Goal: Communication & Community: Answer question/provide support

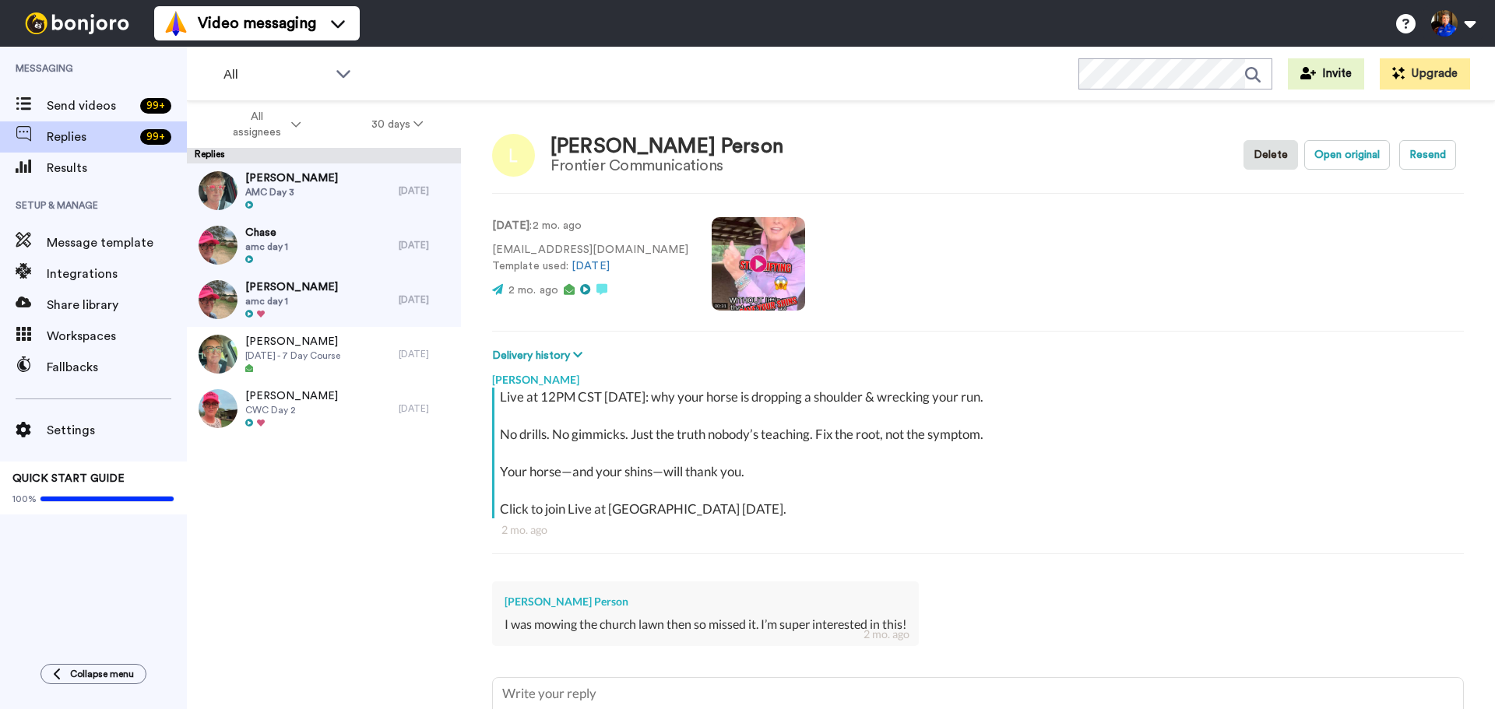
type textarea "x"
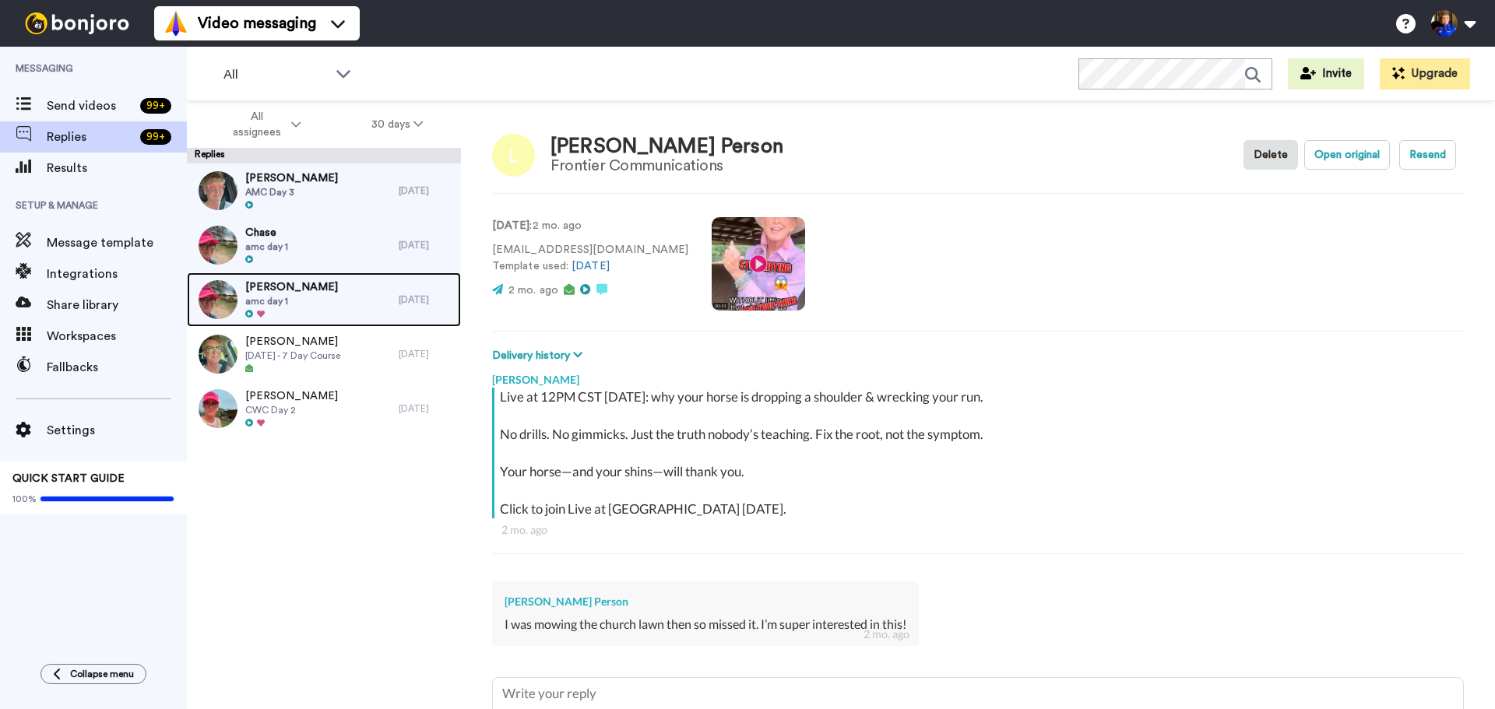
click at [327, 309] on div at bounding box center [291, 314] width 93 height 11
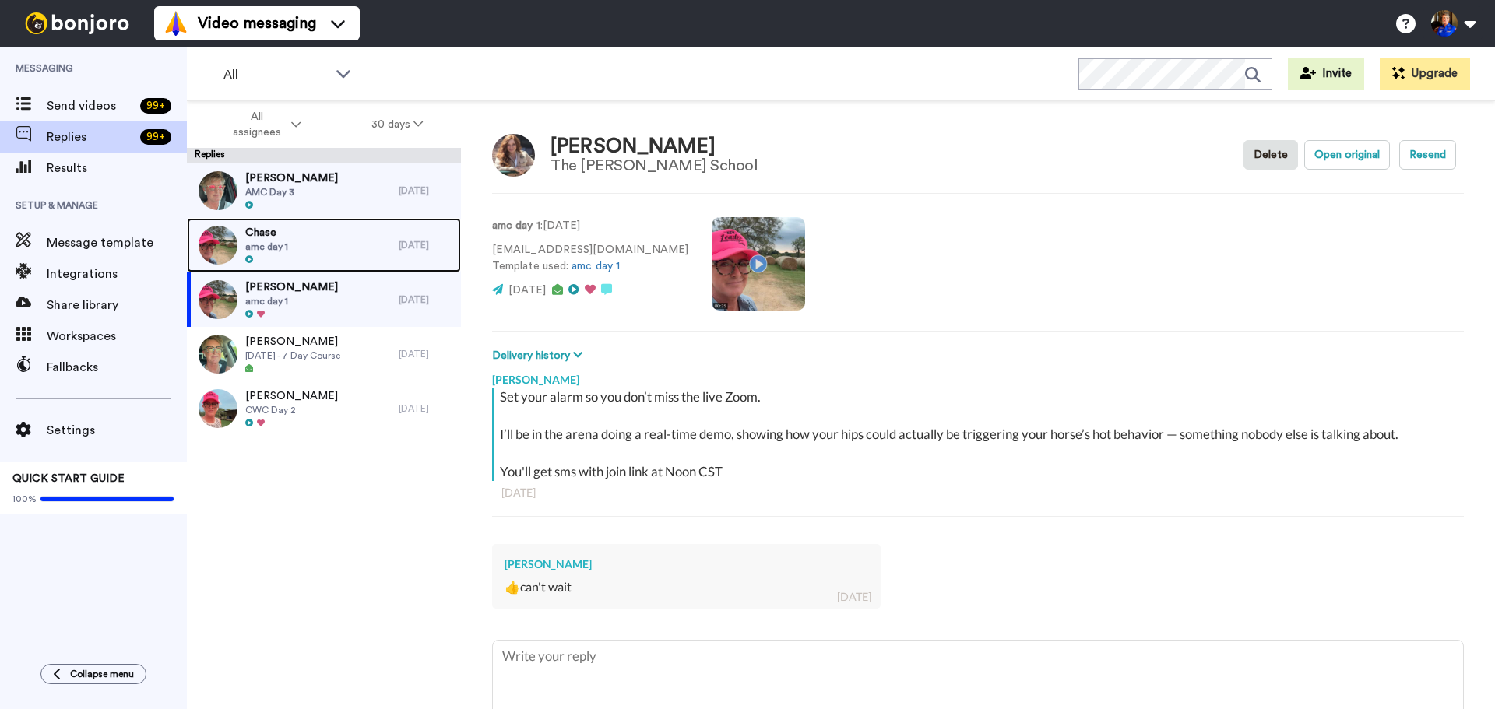
click at [318, 250] on div "Chase amc day 1" at bounding box center [293, 245] width 212 height 55
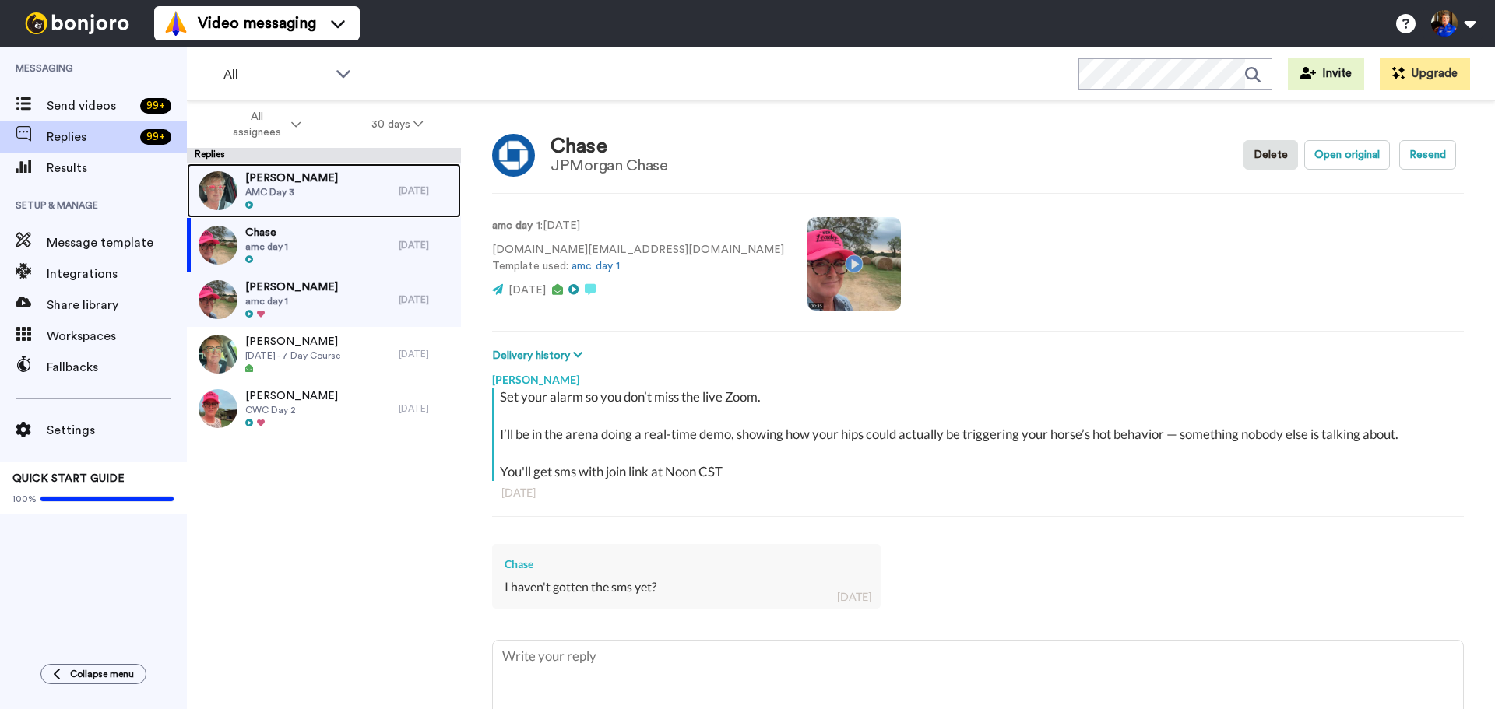
click at [326, 188] on div "[PERSON_NAME] AMC Day 3" at bounding box center [293, 191] width 212 height 55
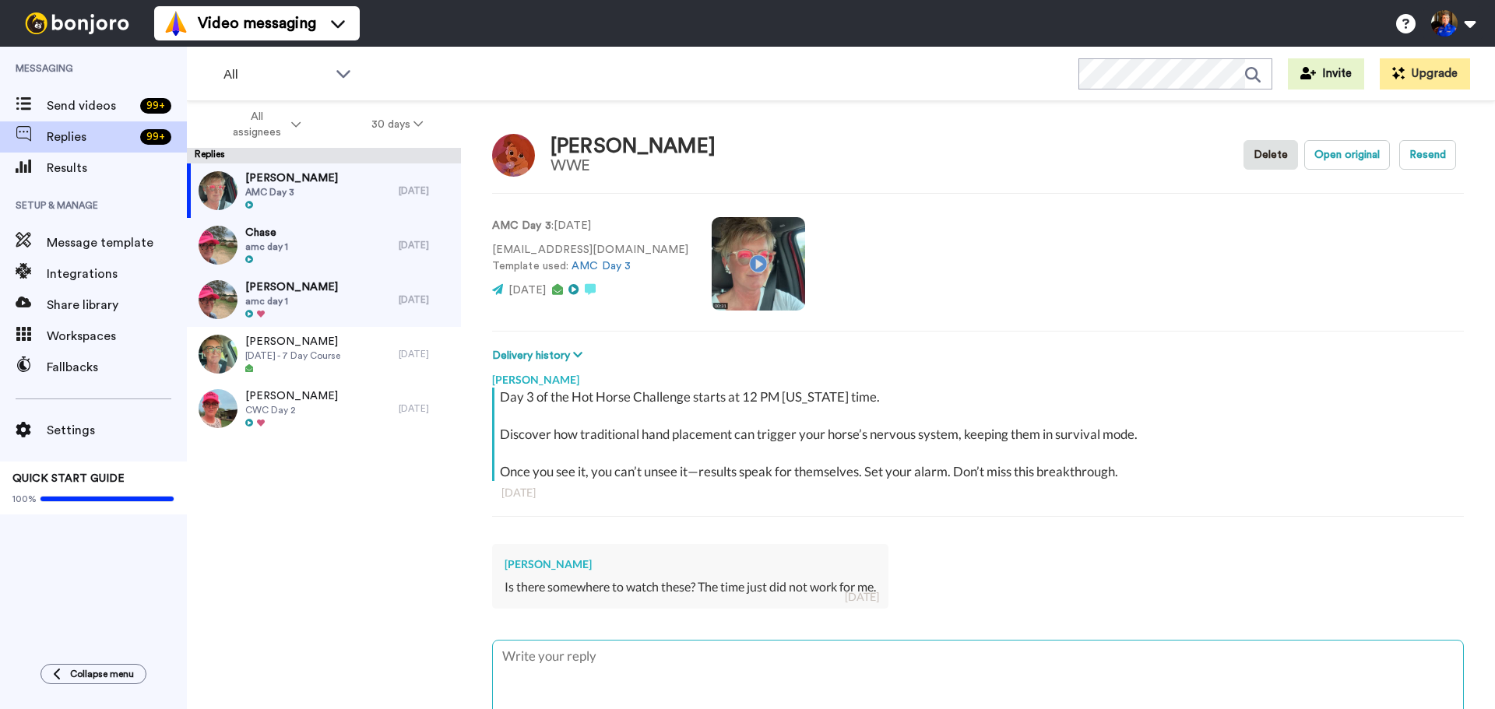
click at [593, 665] on textarea at bounding box center [978, 691] width 970 height 100
click at [614, 668] on textarea at bounding box center [978, 691] width 970 height 100
type textarea "x"
type textarea "H"
type textarea "x"
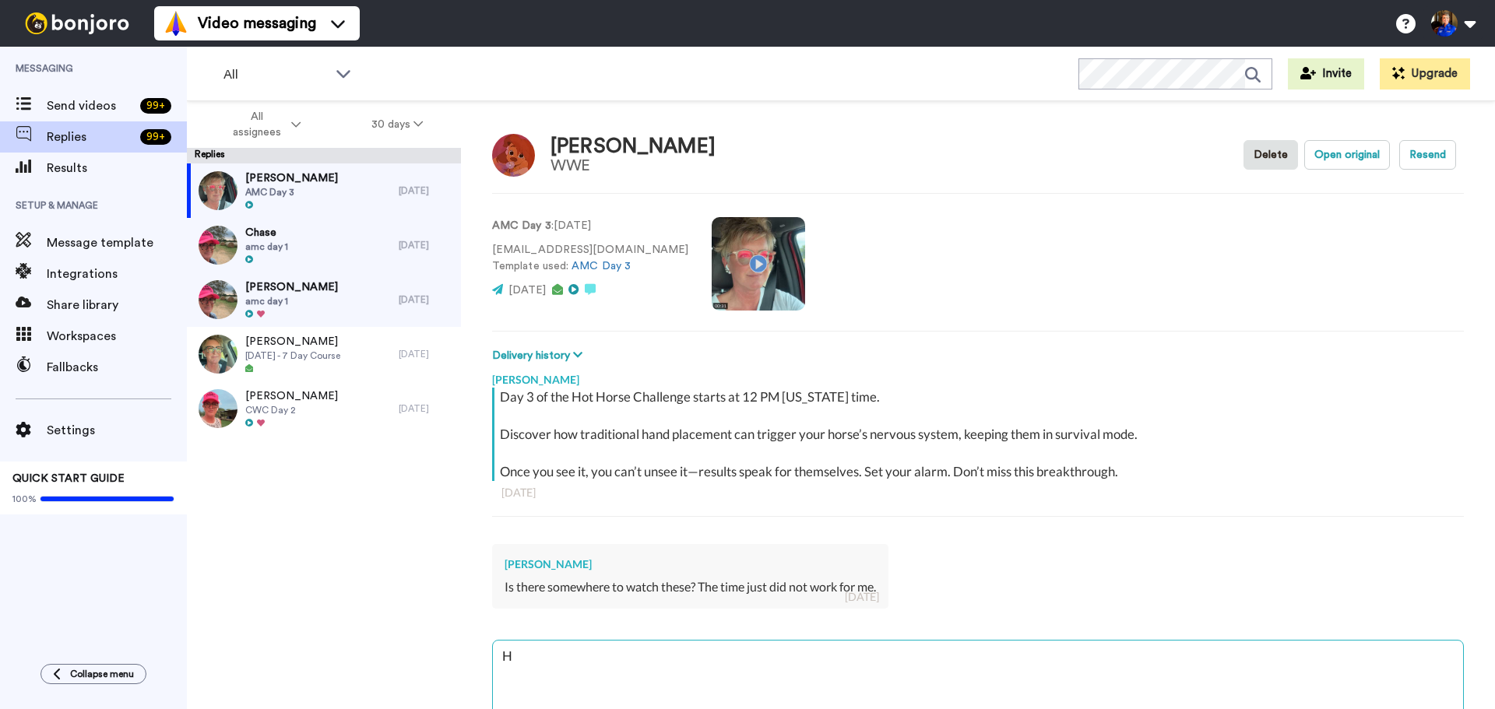
type textarea "He"
type textarea "x"
type textarea "Hey"
type textarea "x"
type textarea "Hey"
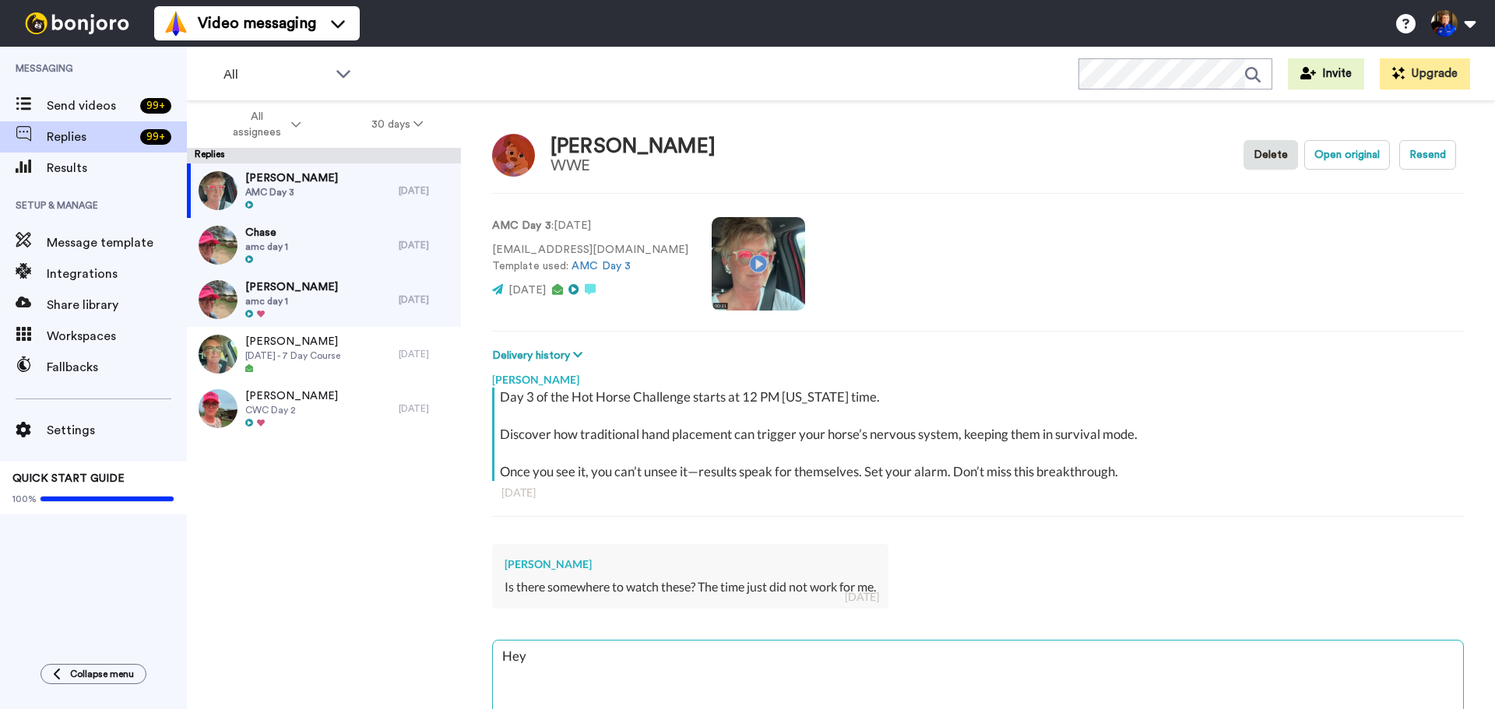
type textarea "x"
type textarea "Hey R"
type textarea "x"
type textarea "Hey Ro"
type textarea "x"
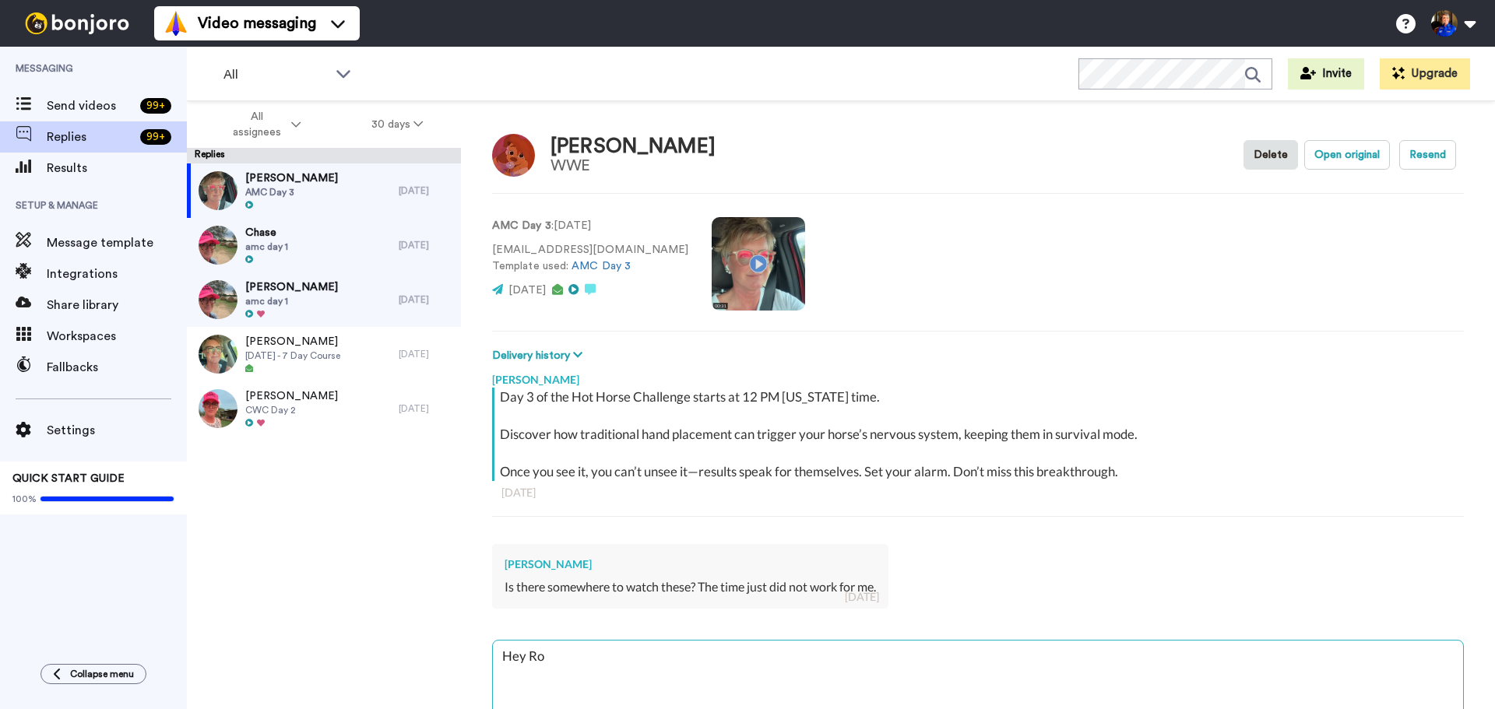
type textarea "Hey Rox"
type textarea "x"
type textarea "Hey Roxa"
type textarea "x"
type textarea "Hey [PERSON_NAME]"
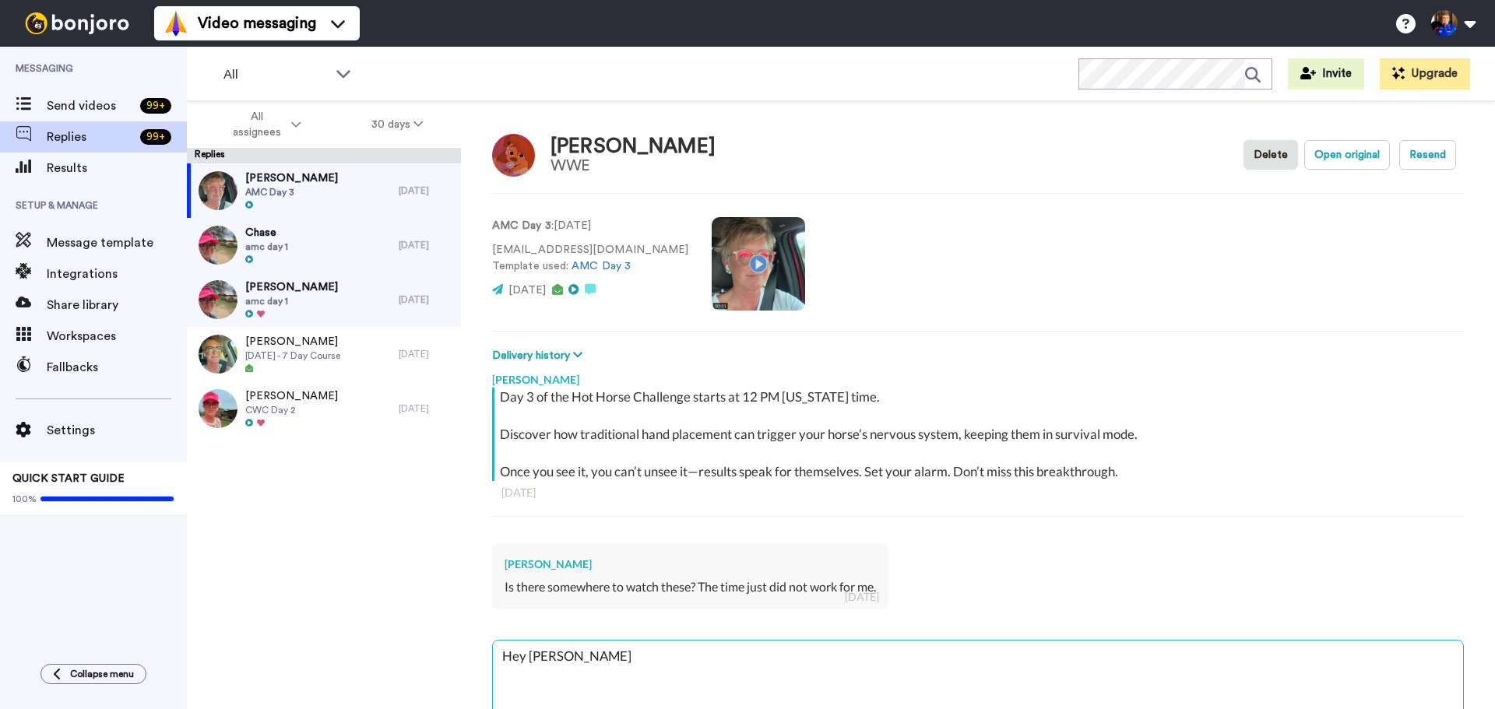
type textarea "x"
type textarea "Hey [PERSON_NAME]"
type textarea "x"
type textarea "Hey [PERSON_NAME]"
type textarea "x"
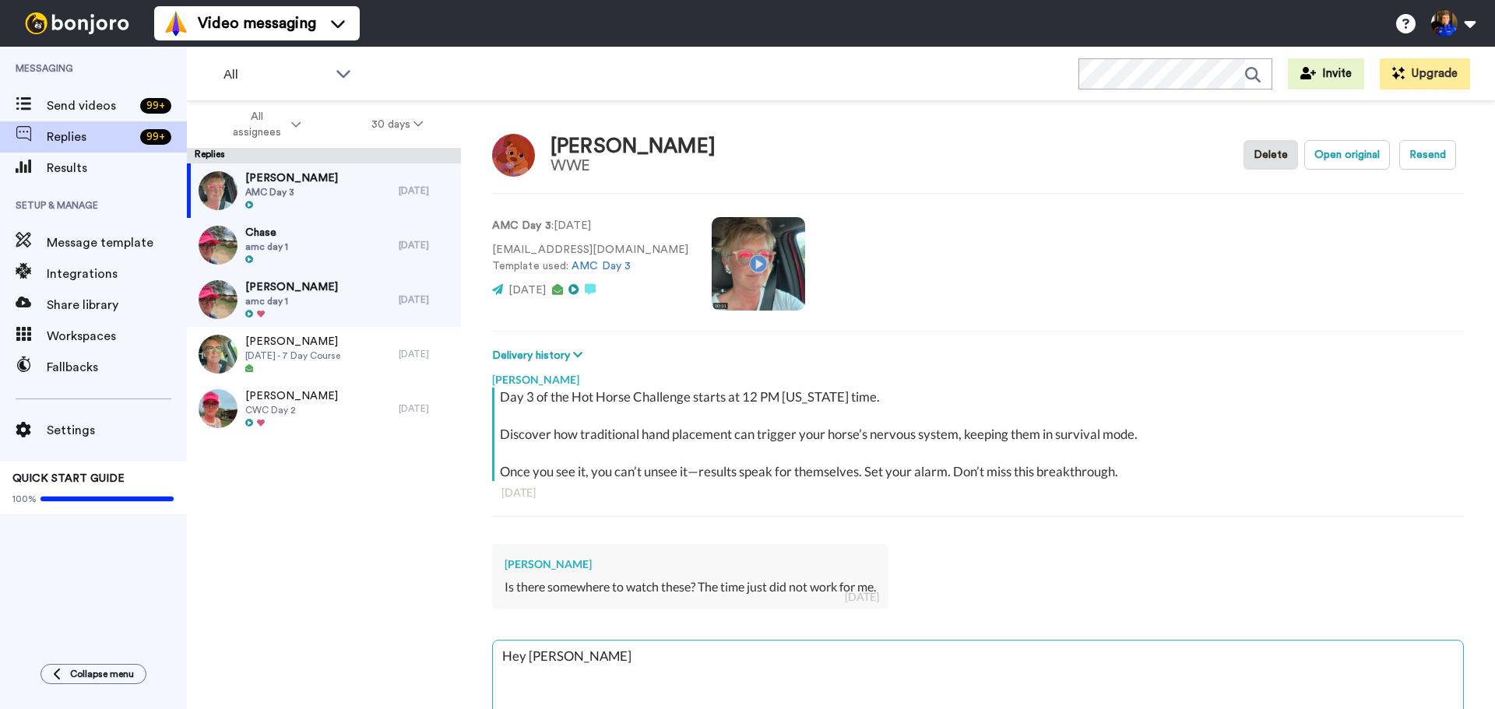
type textarea "Hey [PERSON_NAME]!"
type textarea "x"
type textarea "Hey [PERSON_NAME]!"
type textarea "x"
type textarea "Hey [PERSON_NAME]! W"
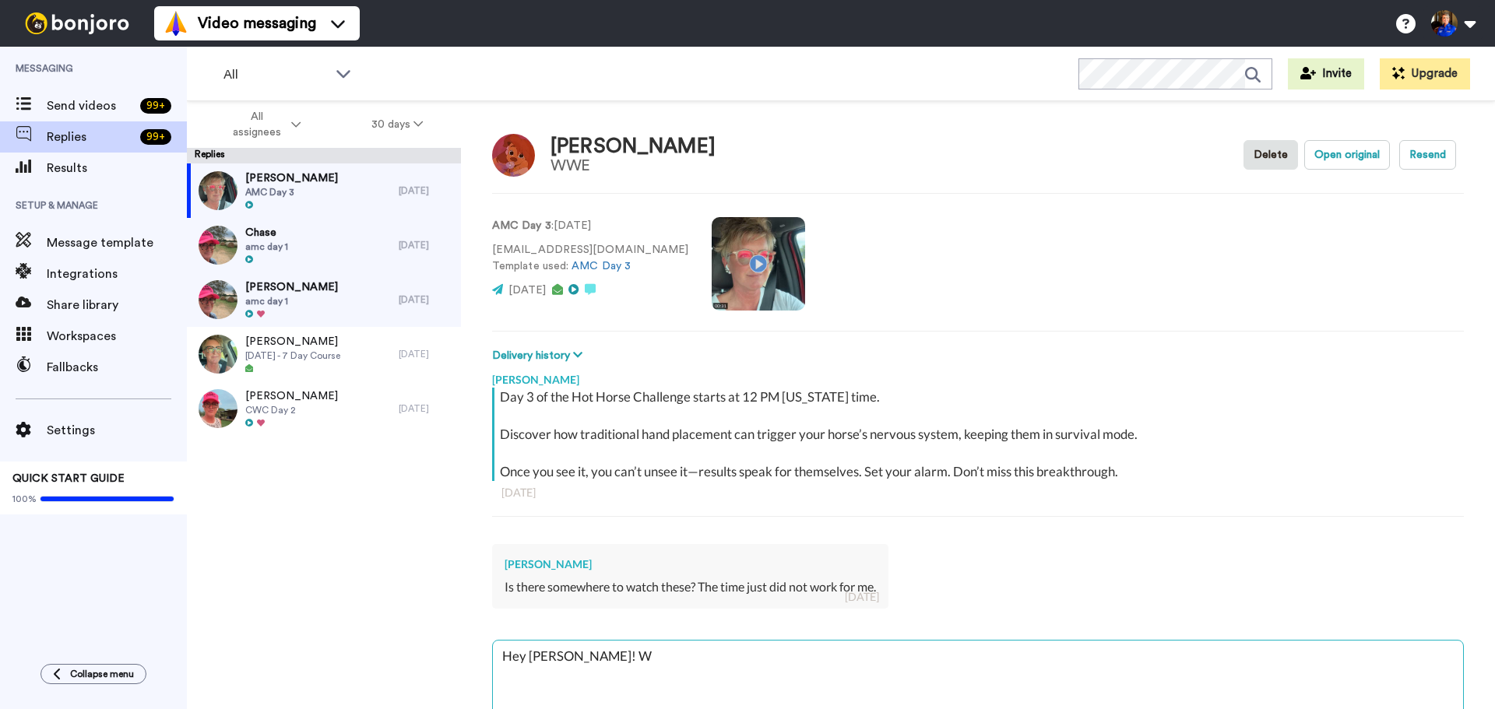
type textarea "x"
type textarea "Hey [PERSON_NAME]! We"
type textarea "x"
type textarea "Hey [PERSON_NAME]! We s"
type textarea "x"
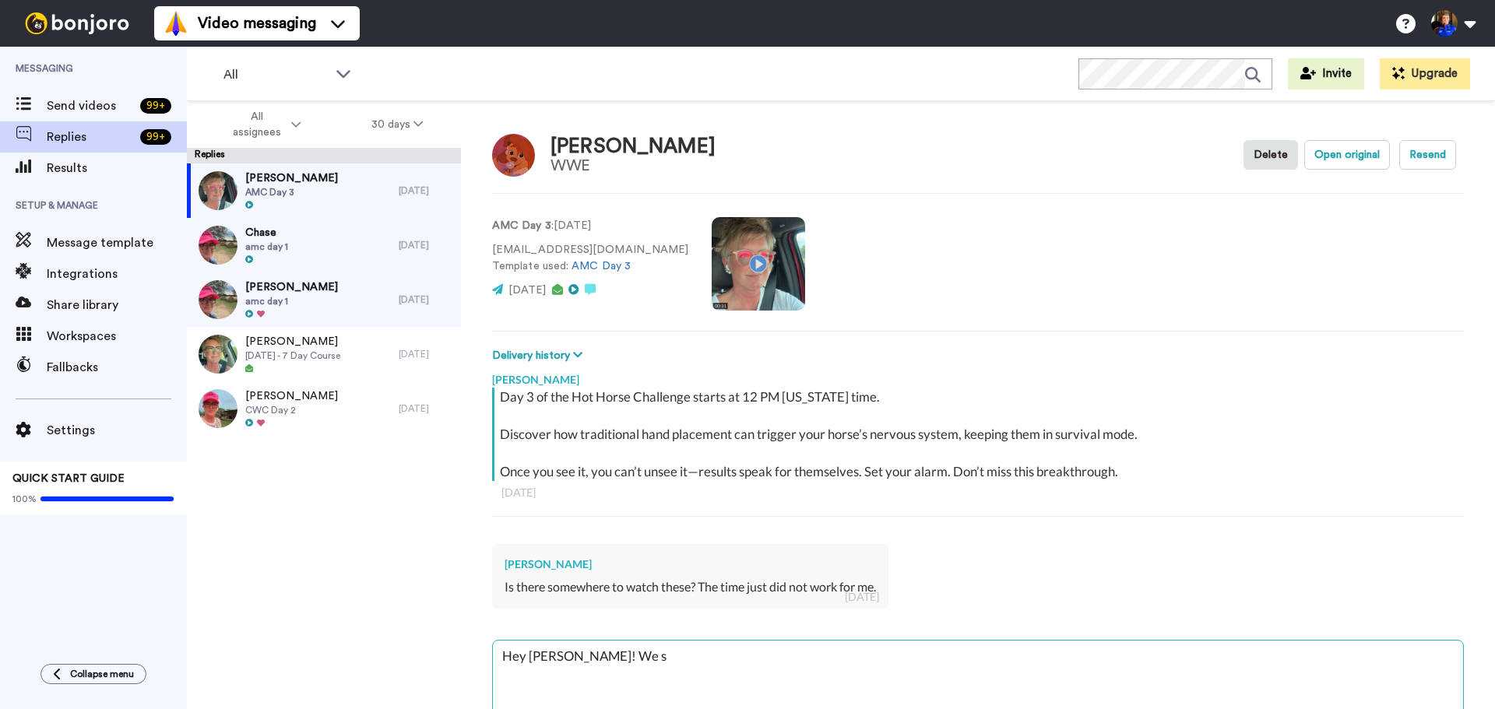
type textarea "Hey [PERSON_NAME]! We se"
type textarea "x"
type textarea "Hey [PERSON_NAME]! We sen"
type textarea "x"
type textarea "Hey [PERSON_NAME]! We sent"
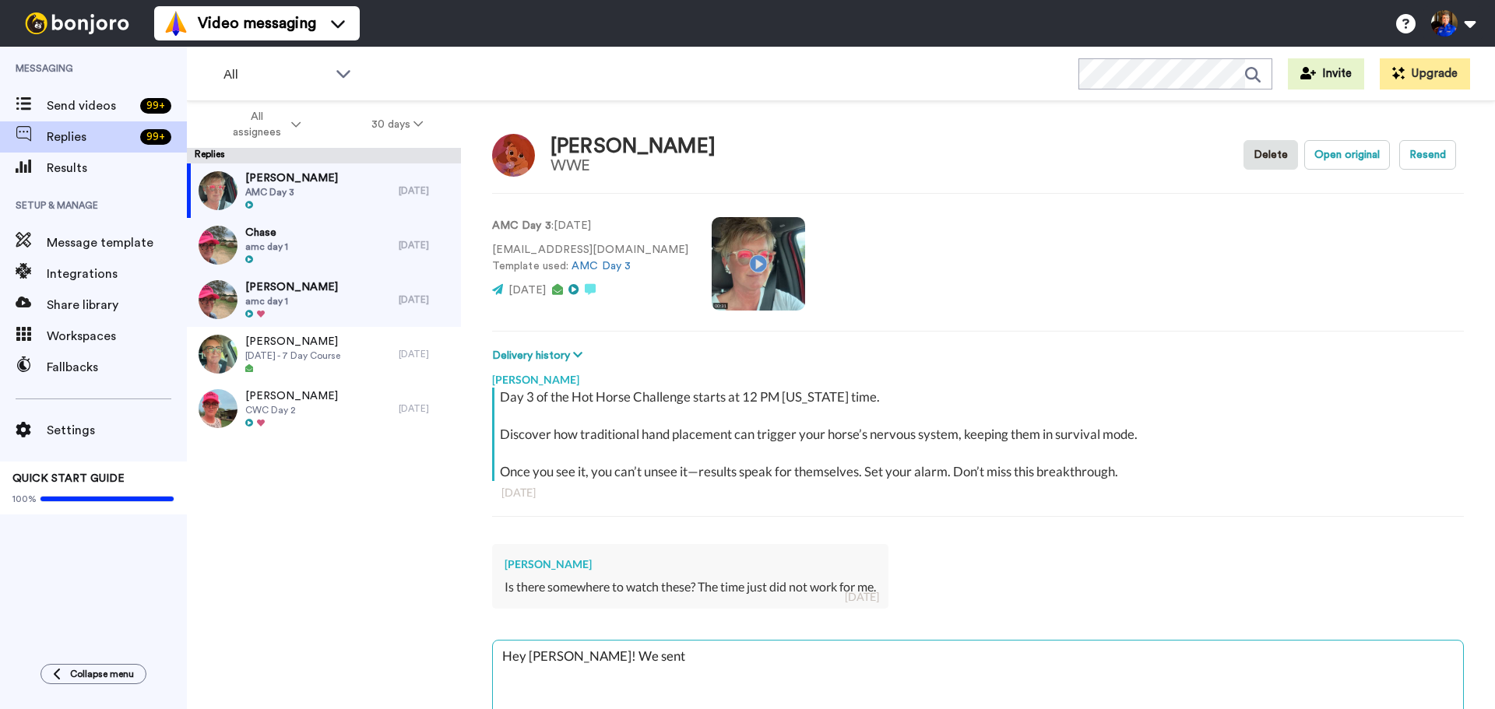
type textarea "x"
type textarea "Hey [PERSON_NAME]! We sent"
type textarea "x"
type textarea "Hey [PERSON_NAME]! We sent t"
type textarea "x"
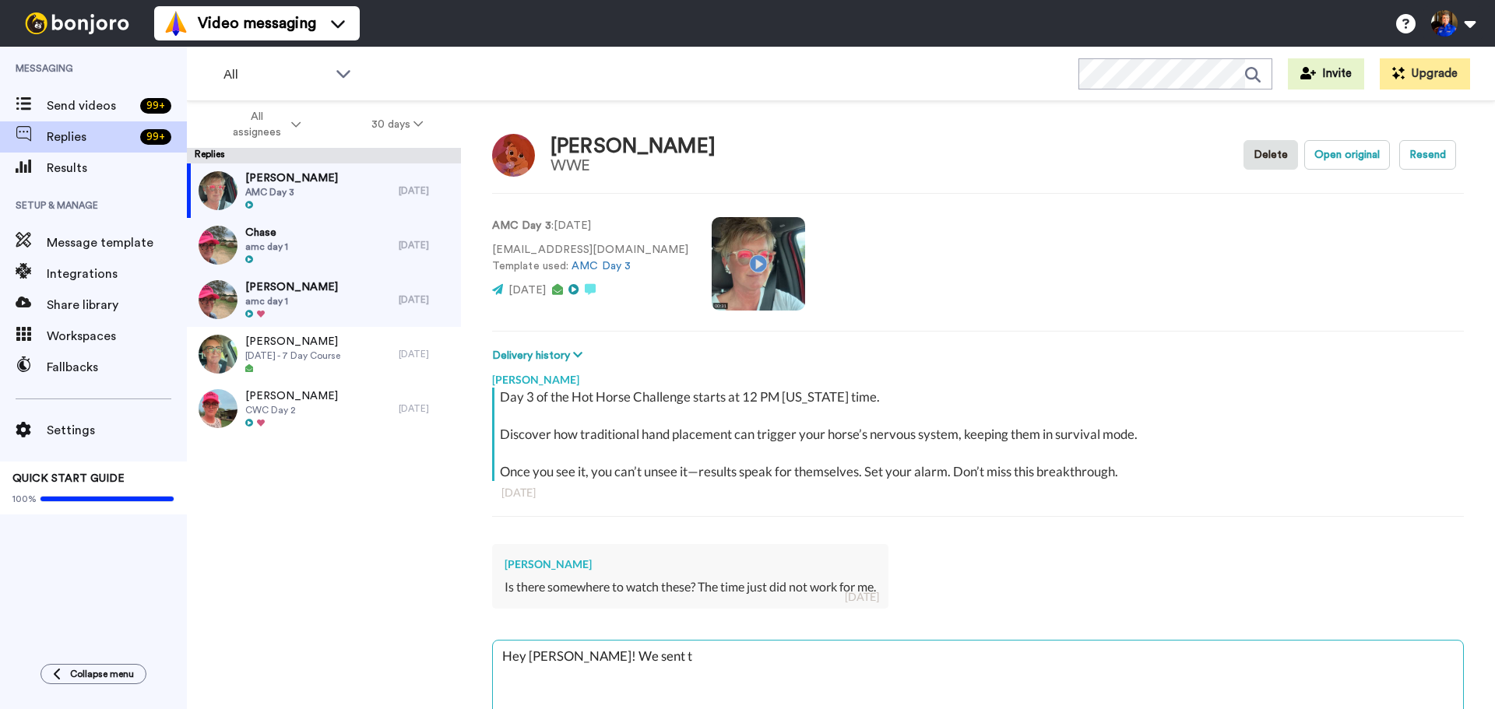
type textarea "Hey [PERSON_NAME]! We sent th"
type textarea "x"
type textarea "Hey [PERSON_NAME]! We sent the"
type textarea "x"
type textarea "Hey [PERSON_NAME]! We sent the"
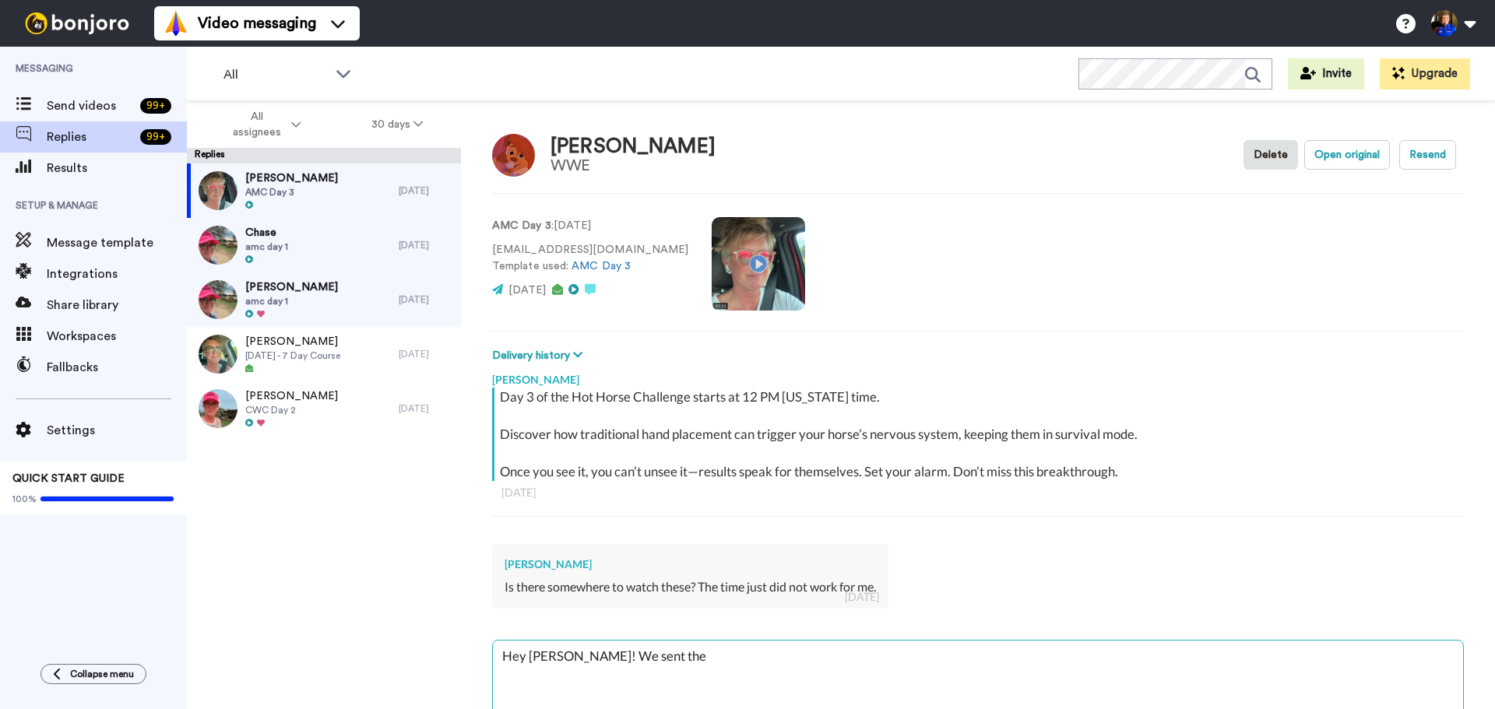
type textarea "x"
type textarea "Hey [PERSON_NAME]! We sent the r"
type textarea "x"
type textarea "Hey [PERSON_NAME]! We sent the re"
type textarea "x"
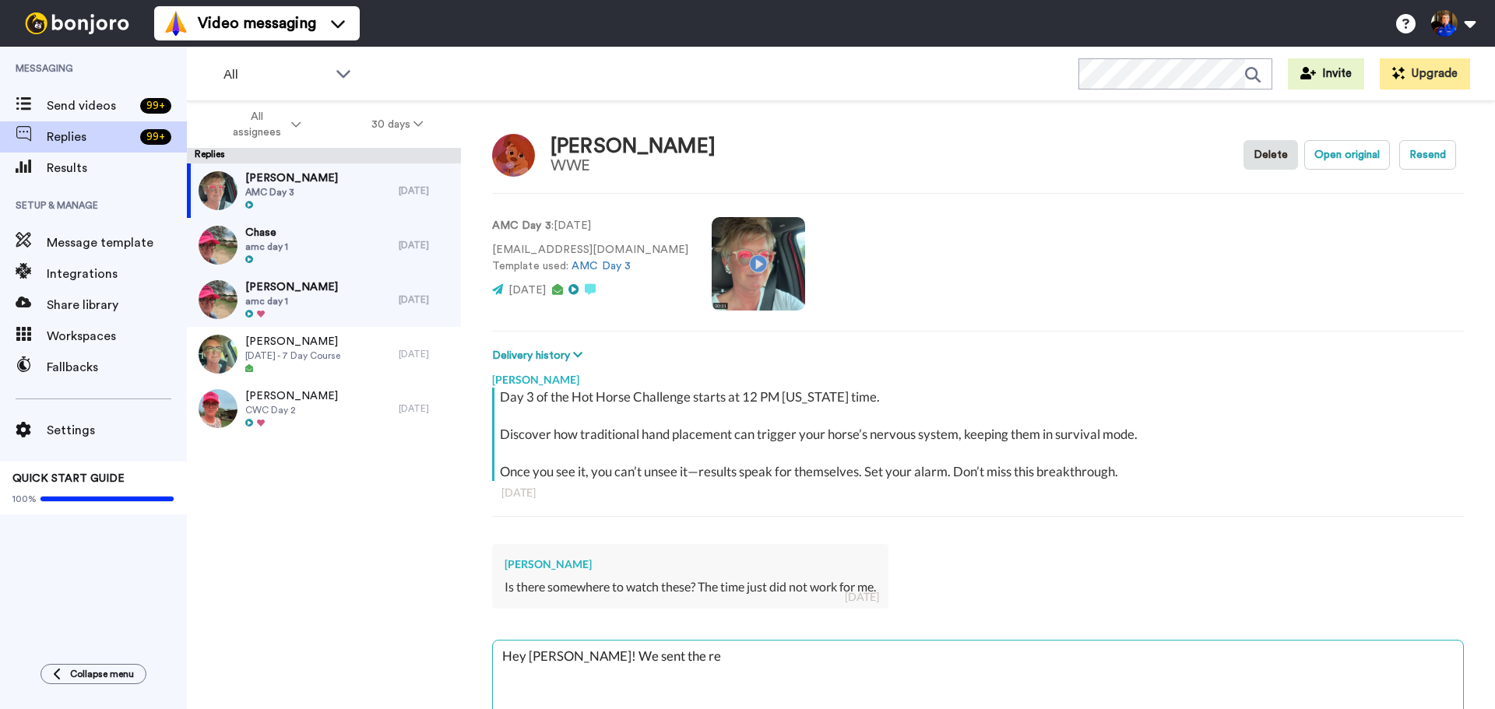
type textarea "Hey [PERSON_NAME]! We sent the rep"
type textarea "x"
type textarea "Hey [PERSON_NAME]! We sent the repl"
type textarea "x"
type textarea "Hey [PERSON_NAME]! We sent the repla"
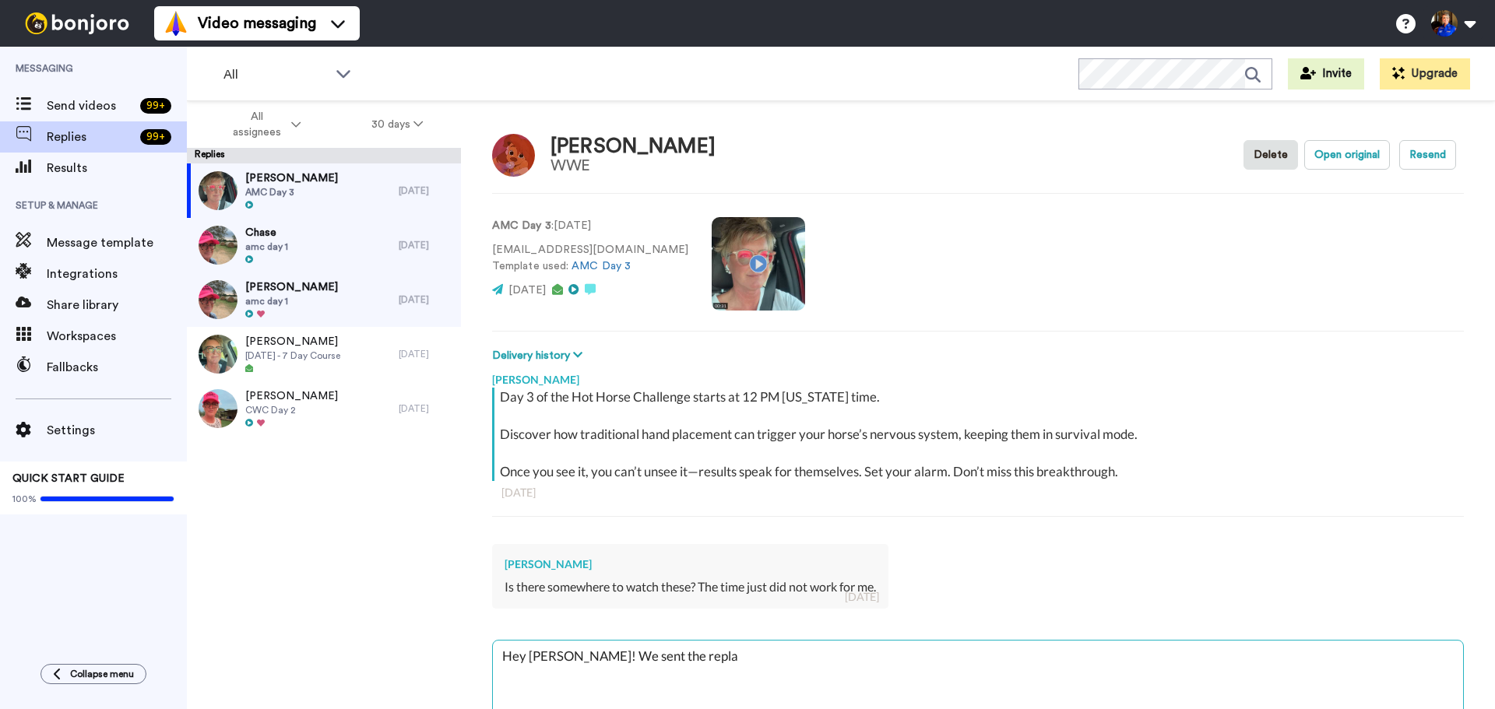
type textarea "x"
type textarea "Hey [PERSON_NAME]! We sent the replay"
type textarea "x"
type textarea "Hey [PERSON_NAME]! We sent the replays"
type textarea "x"
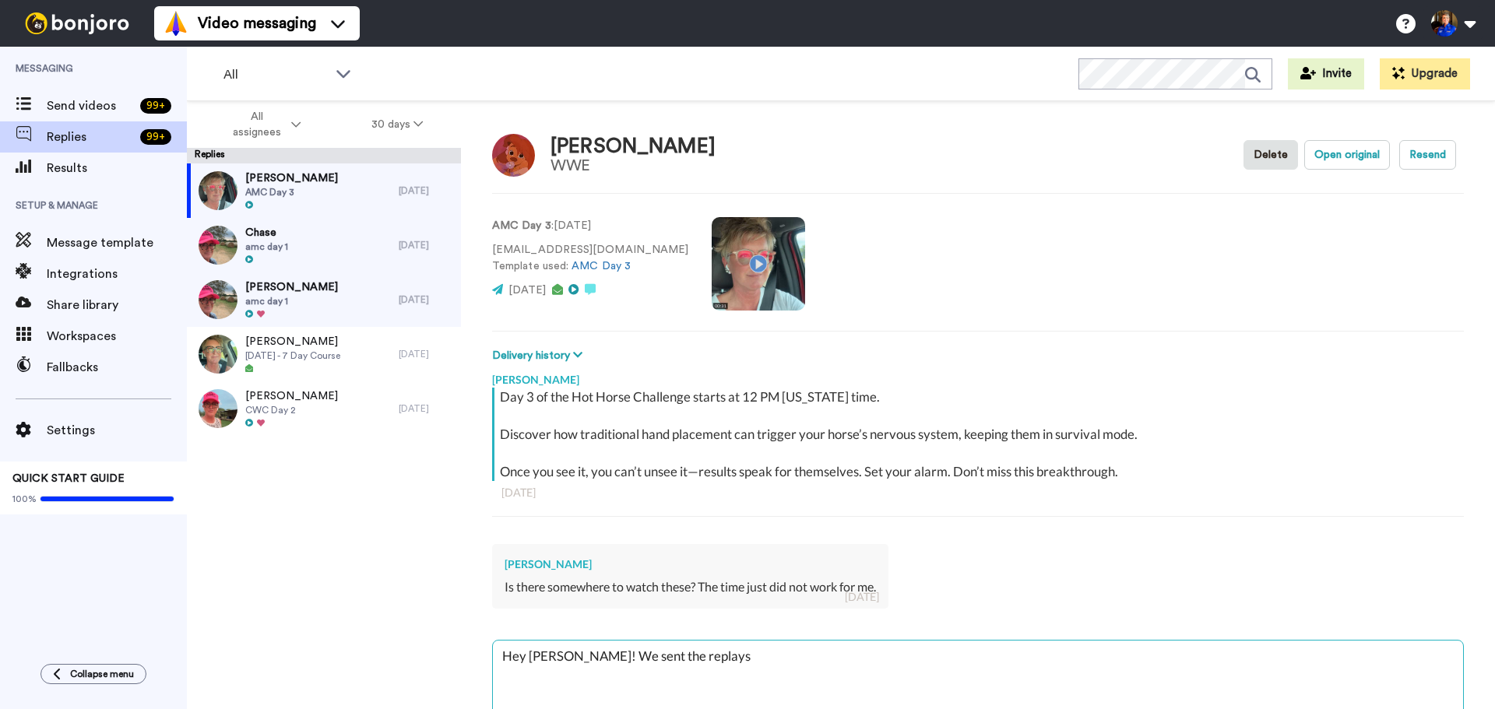
type textarea "Hey [PERSON_NAME]! We sent the replays"
type textarea "x"
type textarea "Hey [PERSON_NAME]! We sent the replays t"
type textarea "x"
type textarea "Hey [PERSON_NAME]! We sent the replays to"
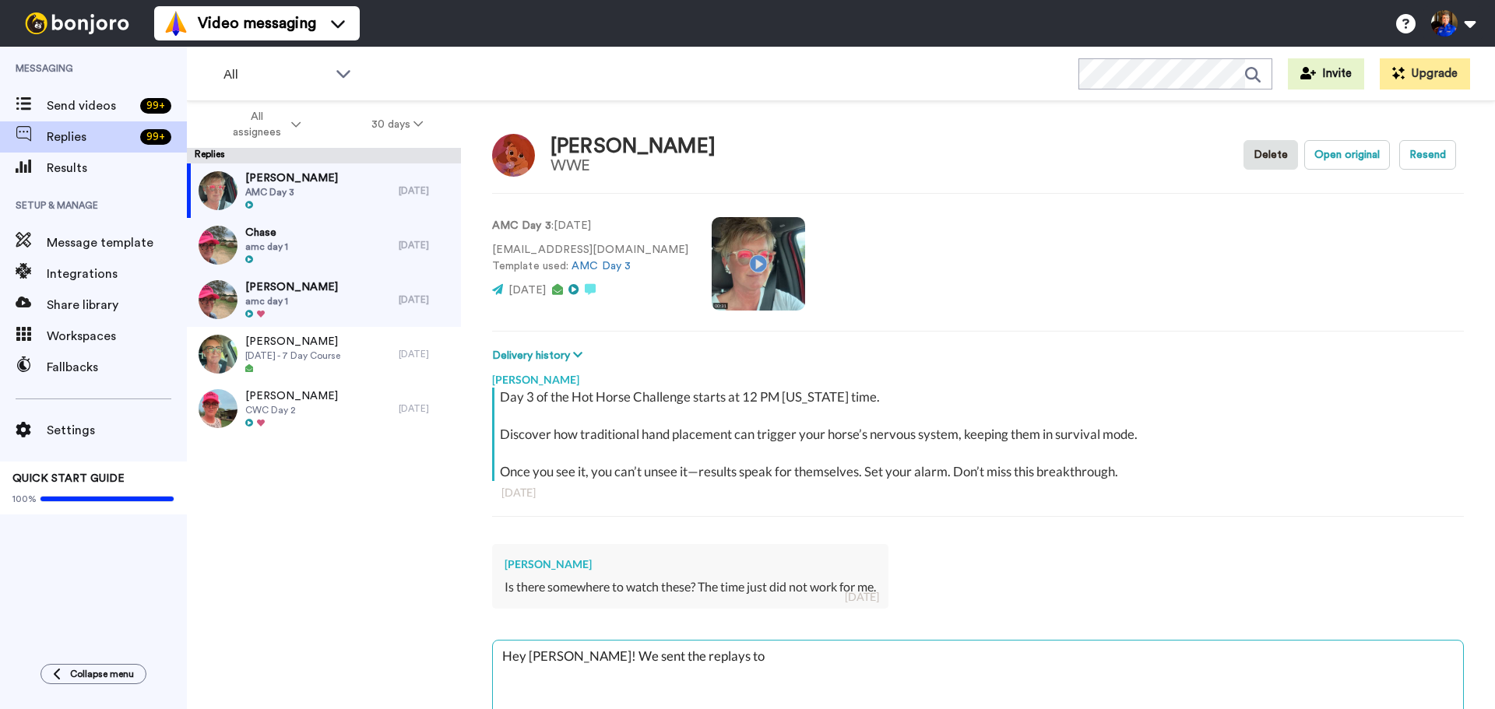
type textarea "x"
type textarea "Hey [PERSON_NAME]! We sent the replays to"
type textarea "x"
type textarea "Hey [PERSON_NAME]! We sent the replays to y"
type textarea "x"
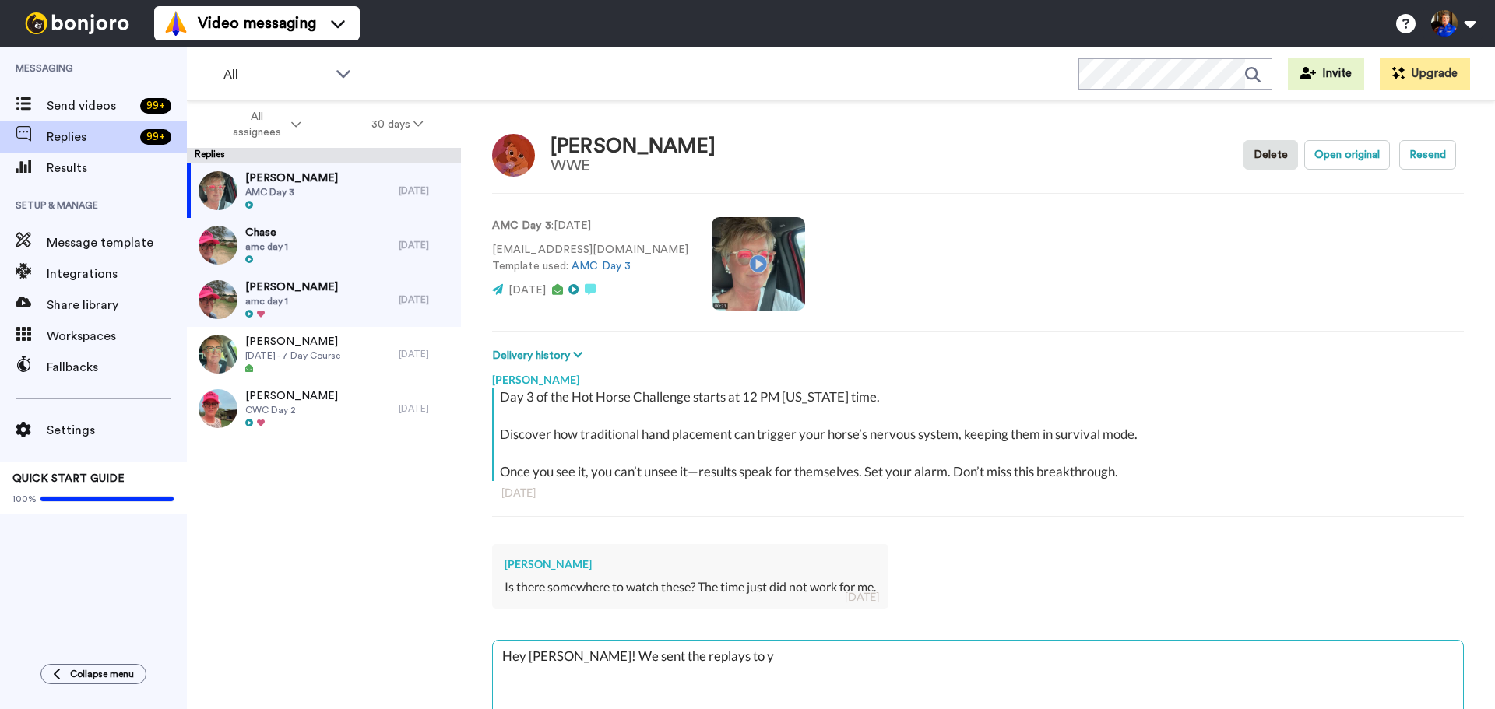
type textarea "Hey [PERSON_NAME]! We sent the replays to yo"
type textarea "x"
type textarea "Hey [PERSON_NAME]! We sent the replays to you"
type textarea "x"
type textarea "Hey [PERSON_NAME]! We sent the replays to your"
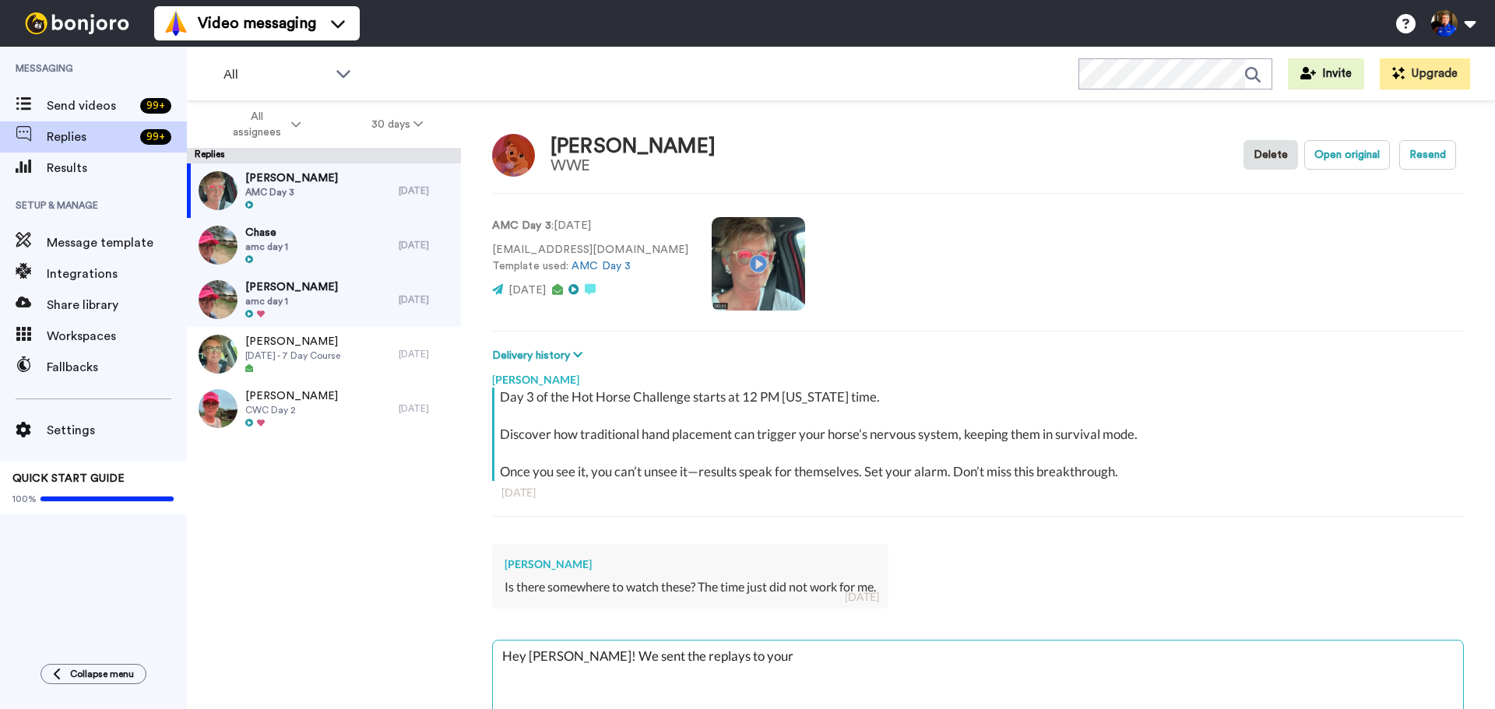
type textarea "x"
type textarea "Hey [PERSON_NAME]! We sent the replays to your"
type textarea "x"
type textarea "Hey [PERSON_NAME]! We sent the replays to your e"
type textarea "x"
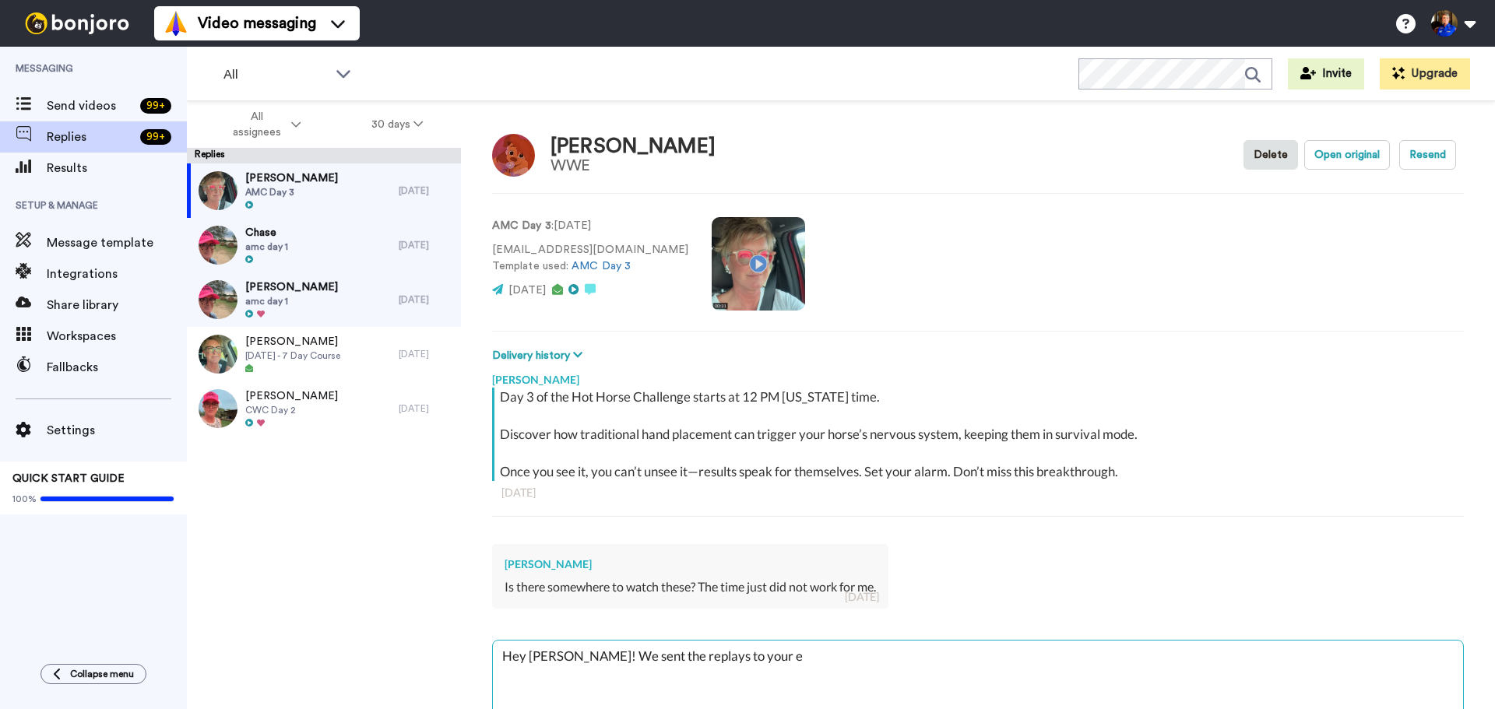
type textarea "Hey [PERSON_NAME]! We sent the replays to your em"
type textarea "x"
type textarea "Hey [PERSON_NAME]! We sent the replays to your ema"
type textarea "x"
type textarea "Hey [PERSON_NAME]! We sent the replays to your emai"
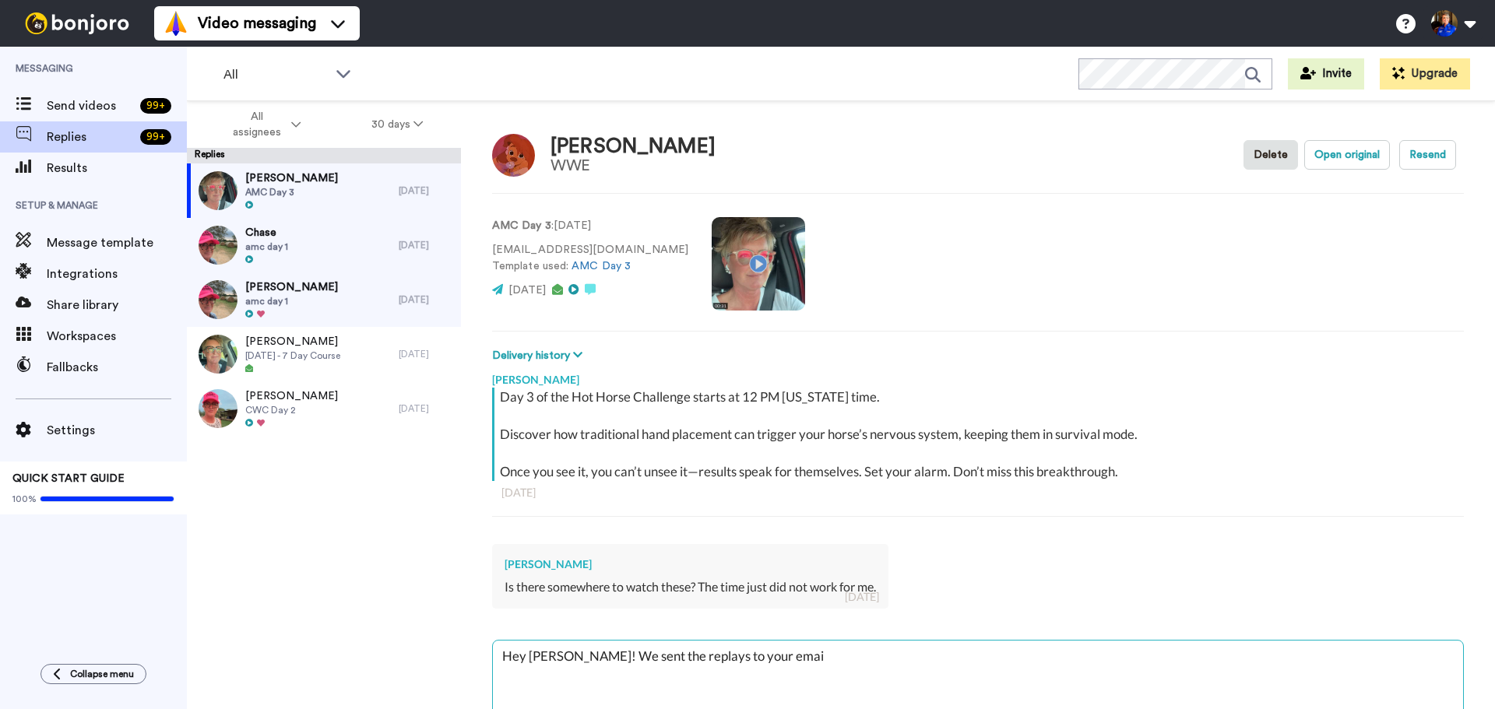
type textarea "x"
type textarea "Hey [PERSON_NAME]! We sent the replays to your email"
type textarea "x"
type textarea "Hey [PERSON_NAME]! We sent the replays to your email!"
type textarea "x"
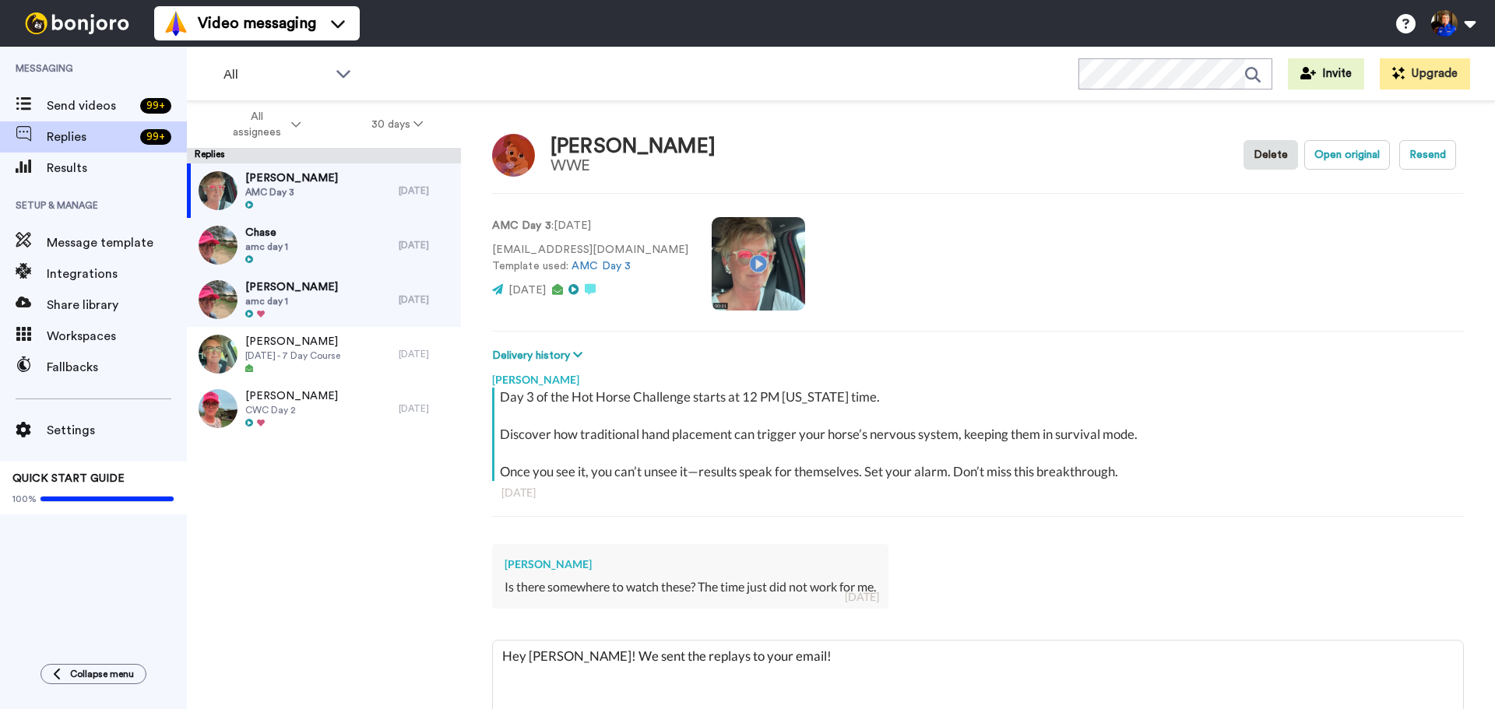
scroll to position [97, 0]
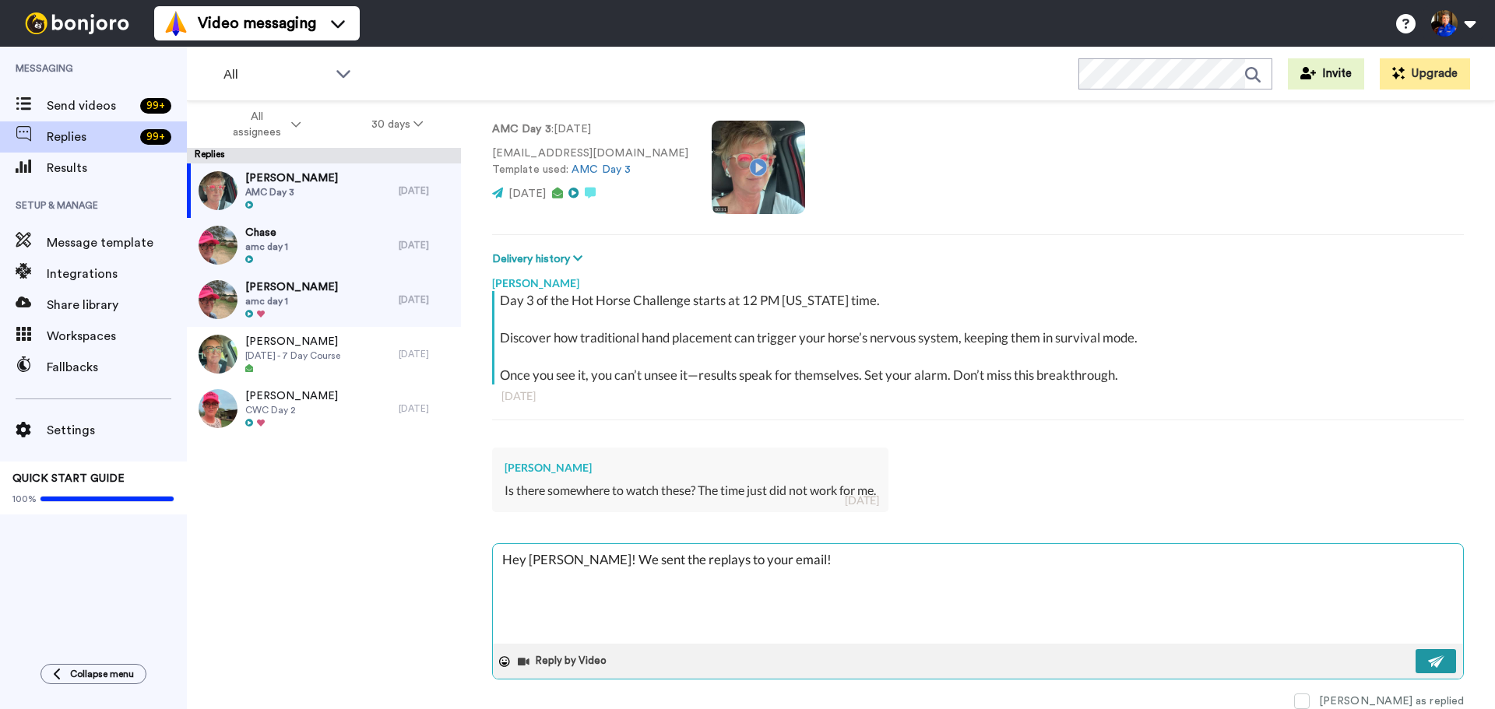
type textarea "Hey [PERSON_NAME]! We sent the replays to your email!"
click at [1416, 660] on button at bounding box center [1436, 661] width 40 height 24
type textarea "x"
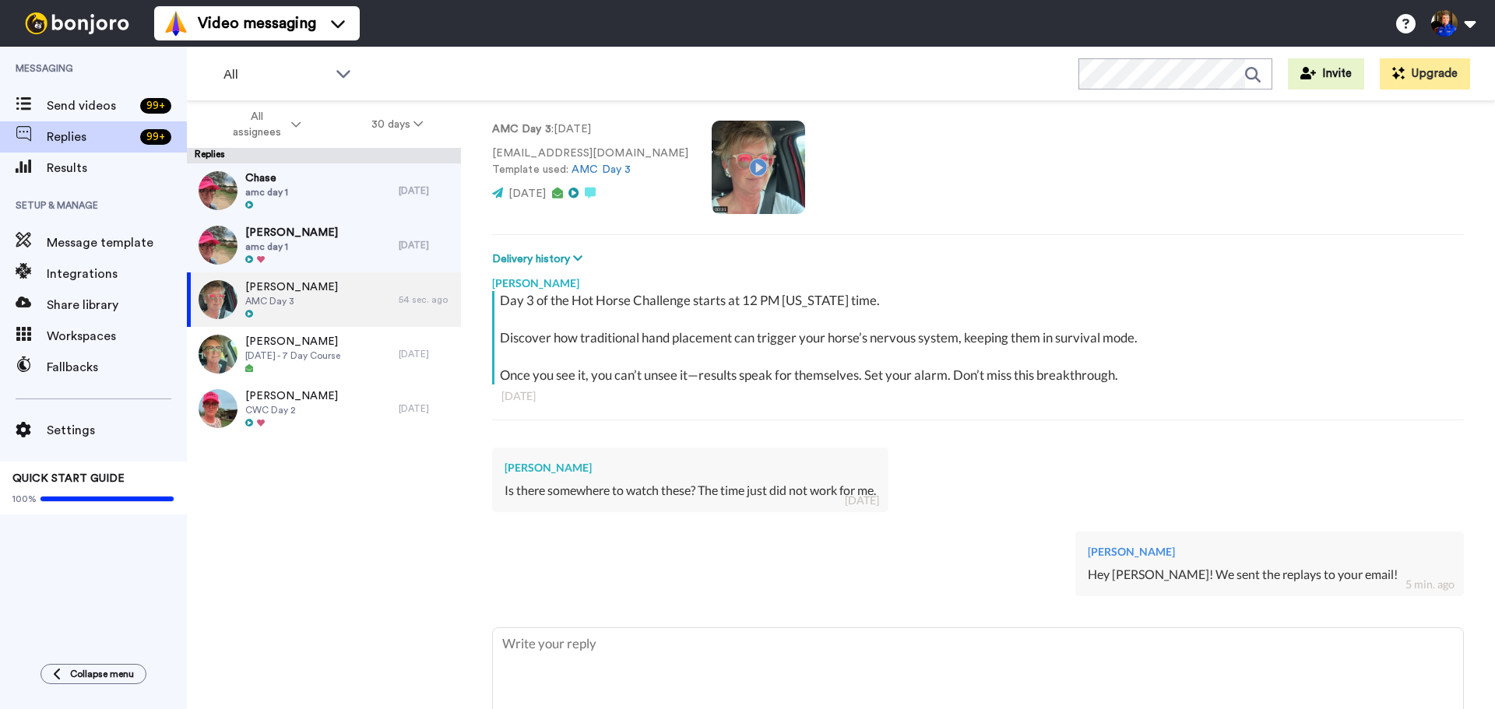
type textarea "x"
